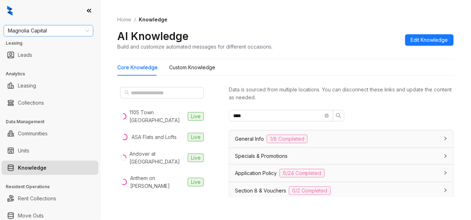
scroll to position [79, 0]
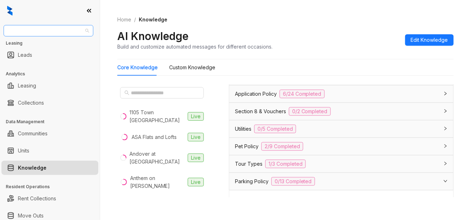
click at [67, 32] on span "Magnolia Capital" at bounding box center [48, 30] width 81 height 11
type input "**"
click at [48, 62] on div "Cirruss Management:::68a60f547348506c0cd90dd2 RR Living:::67857463f7016515c9012…" at bounding box center [49, 51] width 90 height 26
click at [50, 55] on div "RR Living" at bounding box center [48, 57] width 78 height 8
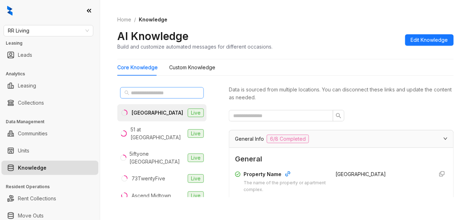
click at [178, 88] on span at bounding box center [162, 92] width 84 height 11
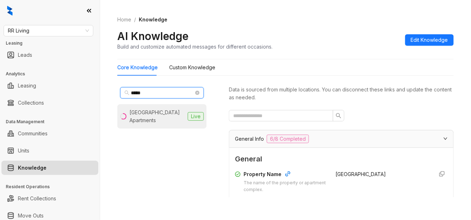
type input "*****"
click at [155, 122] on div "[GEOGRAPHIC_DATA] Apartments" at bounding box center [156, 117] width 55 height 16
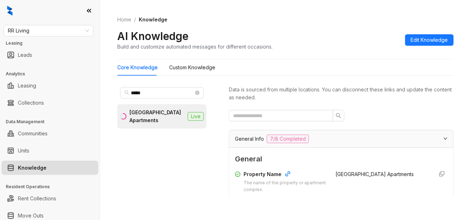
click at [463, 90] on div "Home / Knowledge AI Knowledge Build and customize automated messages for differ…" at bounding box center [285, 110] width 371 height 220
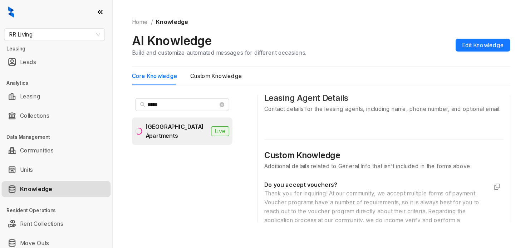
scroll to position [477, 0]
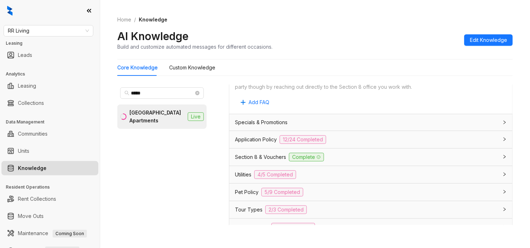
drag, startPoint x: 453, startPoint y: 0, endPoint x: 340, endPoint y: 43, distance: 121.6
click at [340, 43] on div "AI Knowledge Build and customize automated messages for different occasions. Ed…" at bounding box center [314, 39] width 395 height 21
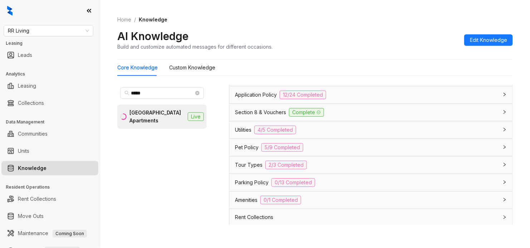
click at [340, 99] on div "Application Policy 12/24 Completed" at bounding box center [366, 94] width 263 height 9
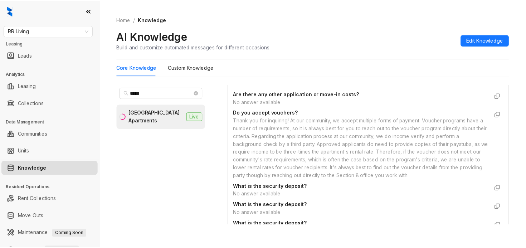
scroll to position [1504, 0]
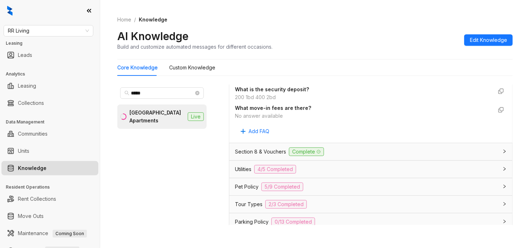
click at [274, 101] on div "200 1bd 400 2bd" at bounding box center [363, 97] width 257 height 8
copy div "200 1bd 400 2bd"
